Goal: Task Accomplishment & Management: Manage account settings

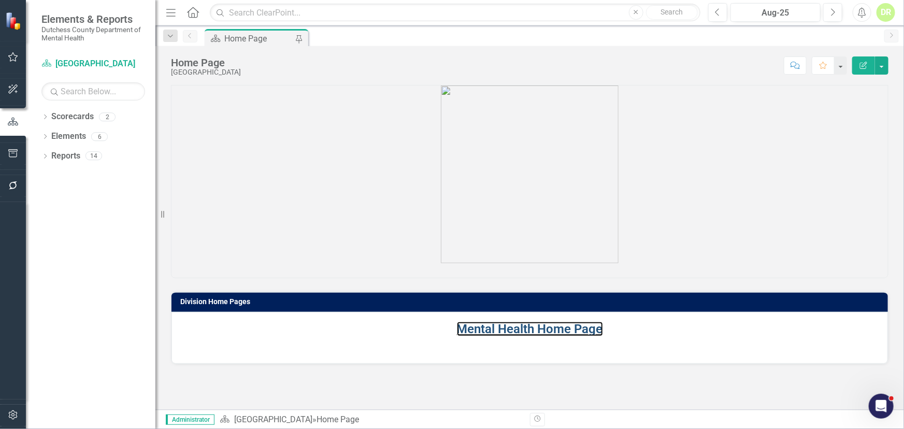
drag, startPoint x: 469, startPoint y: 327, endPoint x: 33, endPoint y: 210, distance: 450.8
click at [468, 326] on link "Mental Health Home Page" at bounding box center [530, 329] width 146 height 14
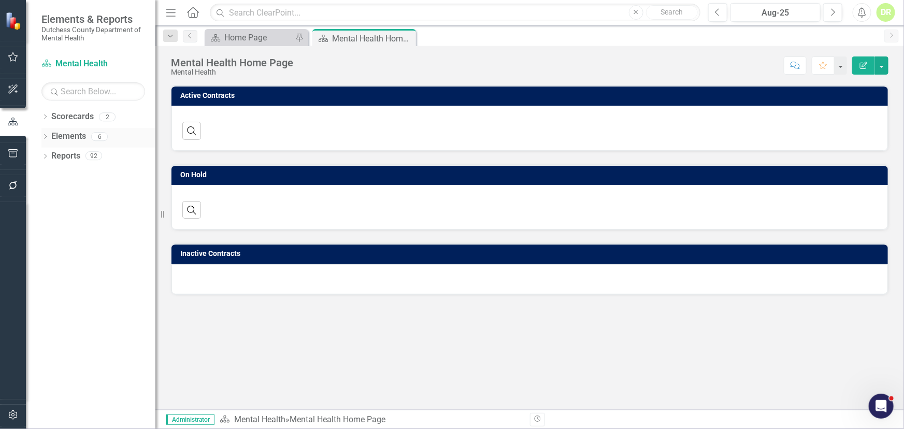
click at [70, 131] on link "Elements" at bounding box center [68, 136] width 35 height 12
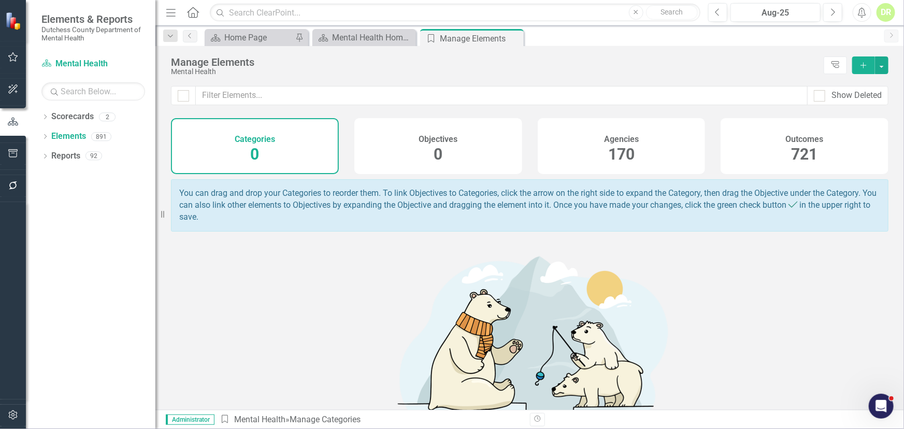
click at [621, 140] on h4 "Agencies" at bounding box center [621, 139] width 35 height 9
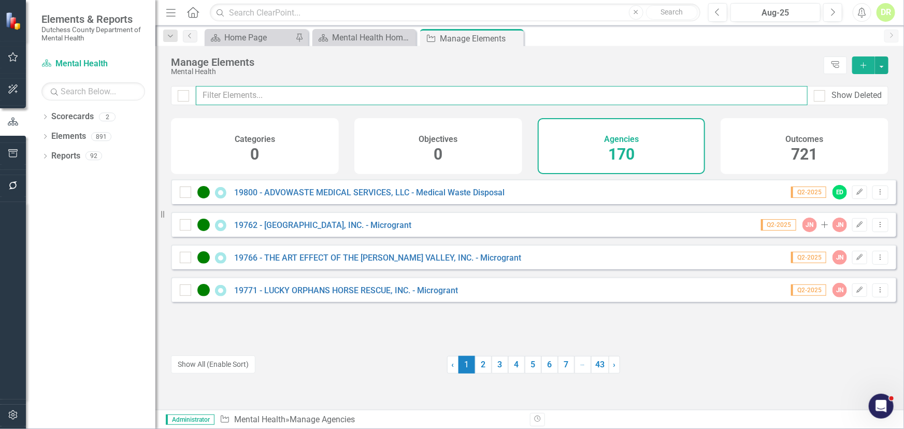
click at [252, 91] on input "text" at bounding box center [502, 95] width 612 height 19
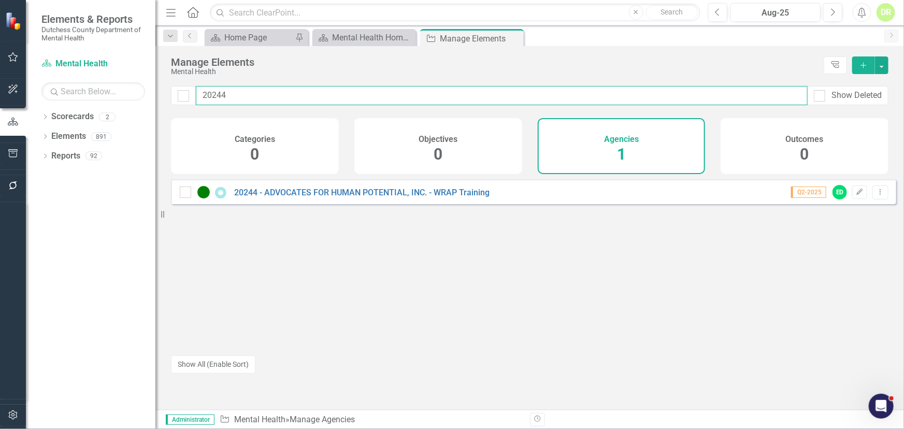
type input "20244"
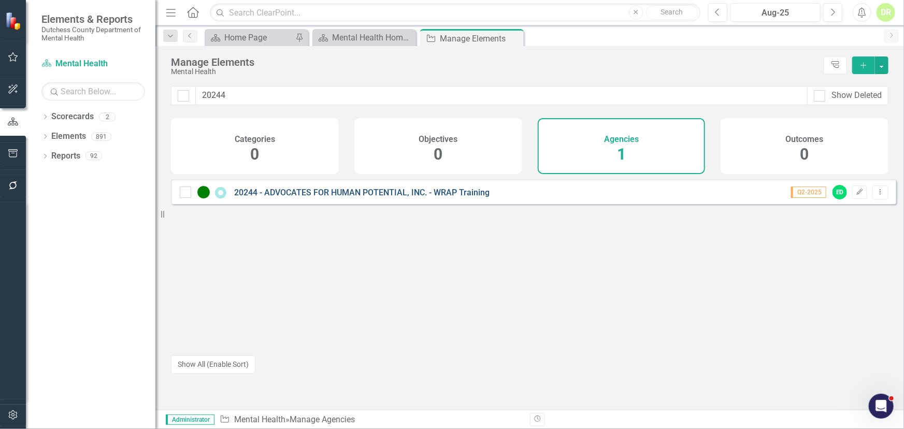
click at [286, 197] on link "20244 - ADVOCATES FOR HUMAN POTENTIAL, INC. - WRAP Training" at bounding box center [361, 192] width 255 height 10
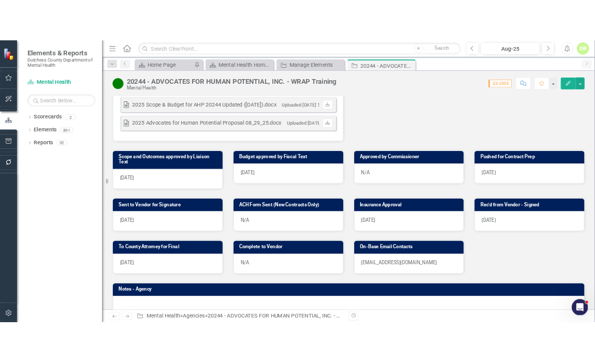
scroll to position [376, 0]
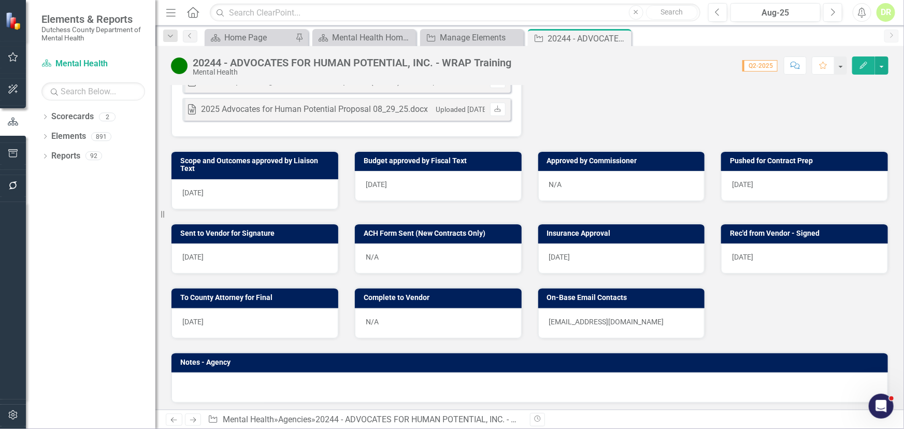
click at [624, 316] on p "[EMAIL_ADDRESS][DOMAIN_NAME]" at bounding box center [621, 321] width 145 height 10
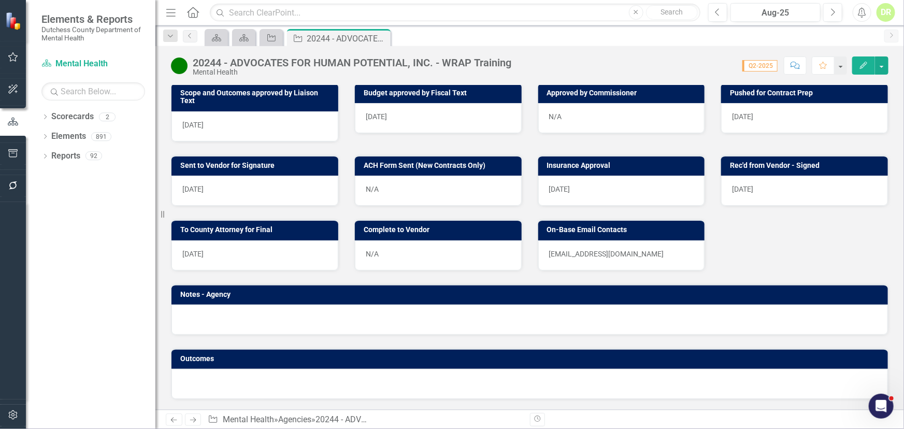
scroll to position [439, 0]
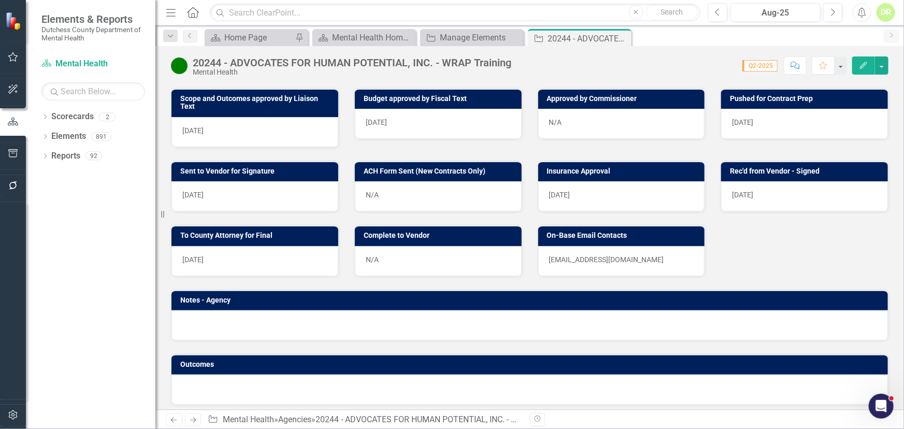
click at [392, 188] on div "N/A" at bounding box center [438, 196] width 167 height 30
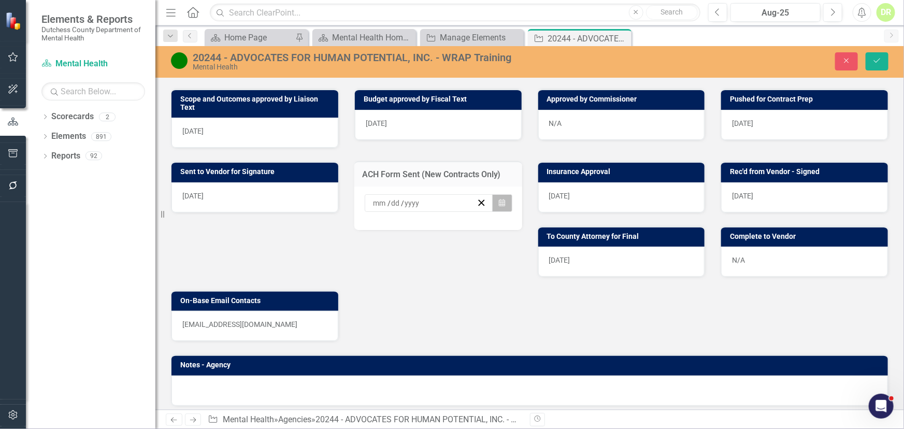
click at [499, 201] on icon "button" at bounding box center [502, 202] width 6 height 7
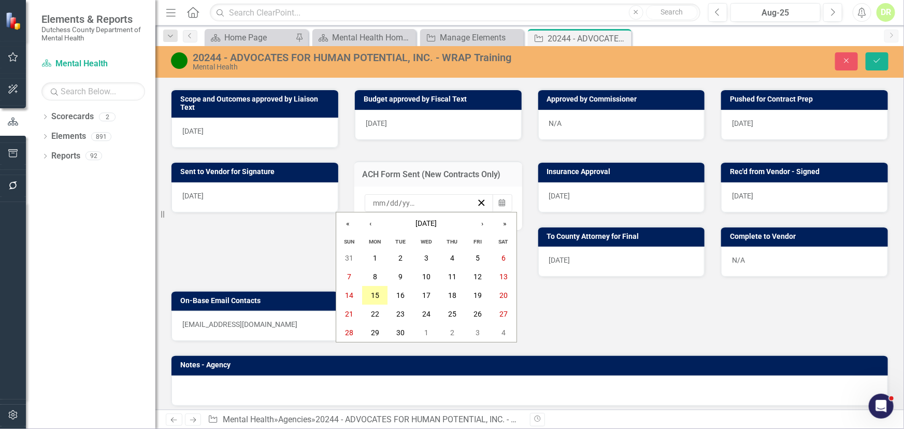
click at [379, 292] on button "15" at bounding box center [375, 295] width 26 height 19
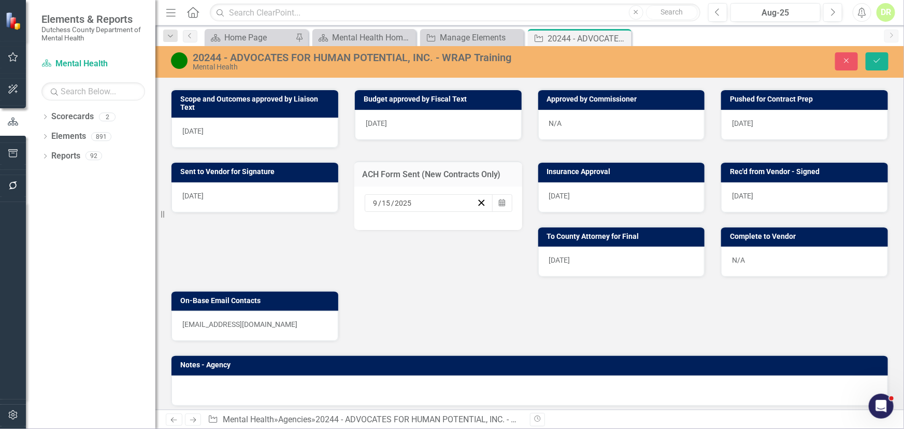
click at [790, 253] on div "N/A" at bounding box center [804, 261] width 167 height 30
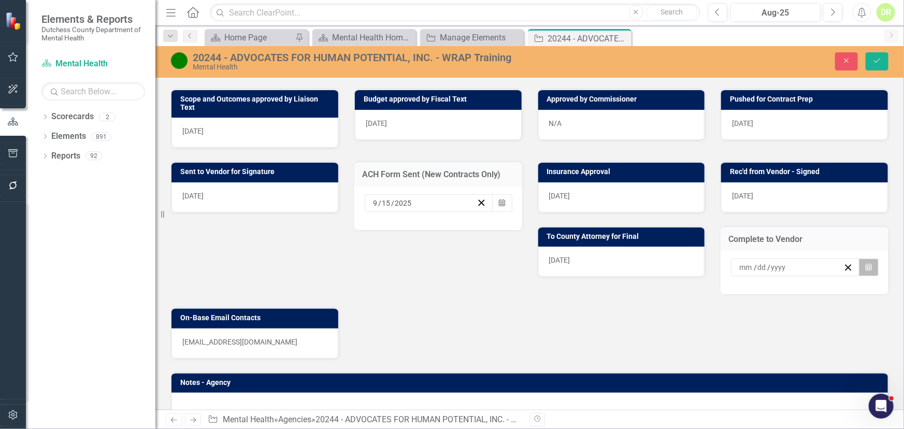
click at [859, 264] on button "Calendar" at bounding box center [869, 267] width 20 height 18
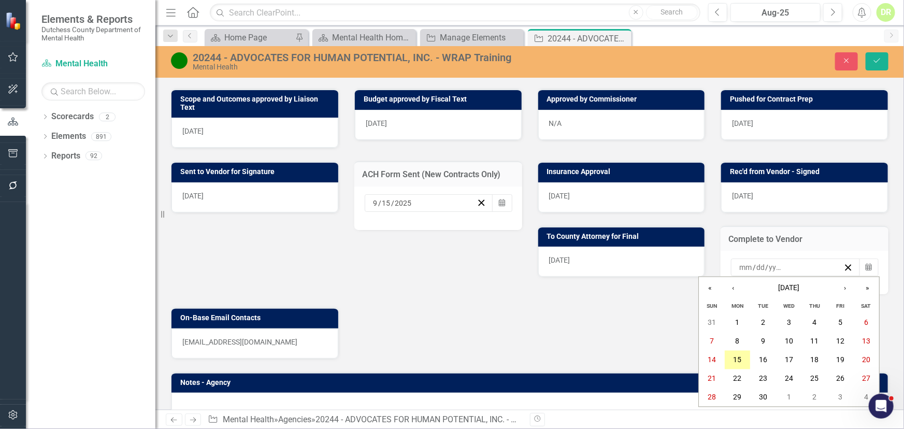
click at [732, 354] on button "15" at bounding box center [737, 360] width 26 height 19
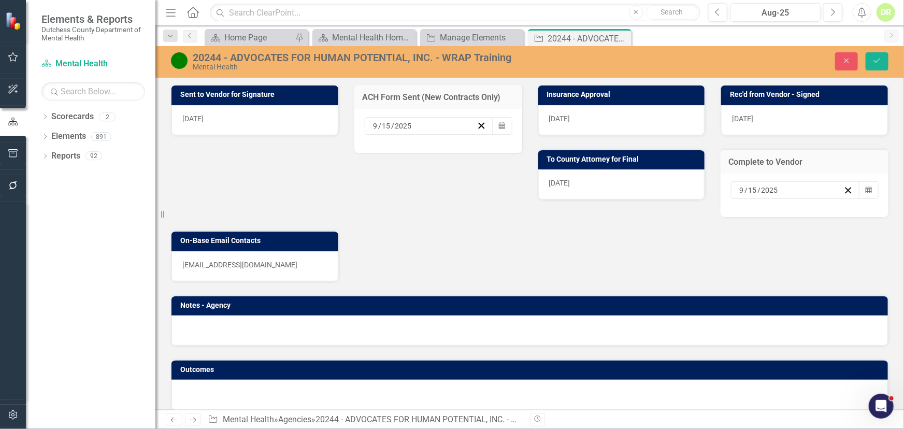
scroll to position [521, 0]
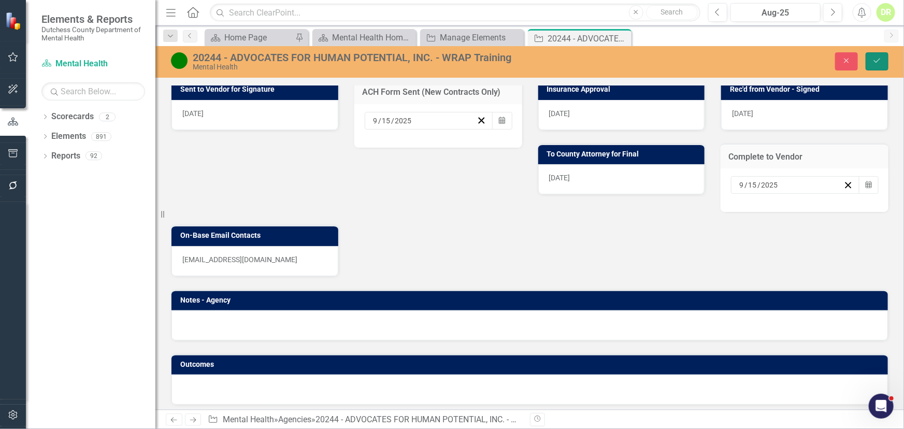
click at [877, 58] on icon "Save" at bounding box center [876, 60] width 9 height 7
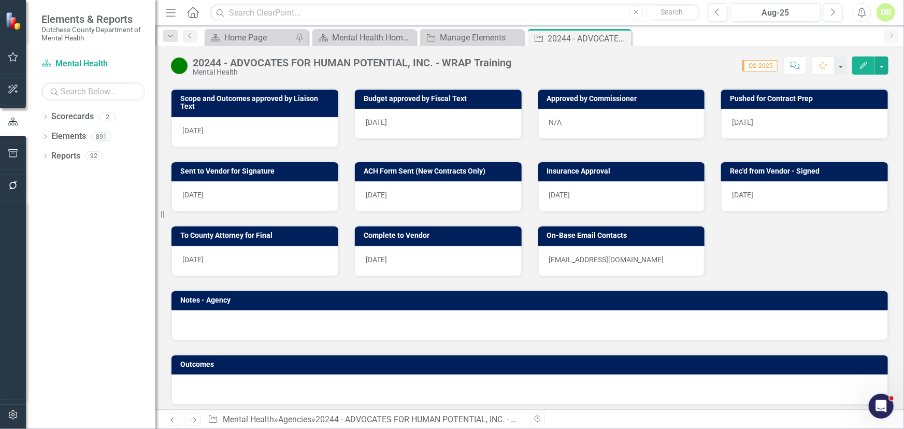
scroll to position [109, 0]
